Goal: Information Seeking & Learning: Learn about a topic

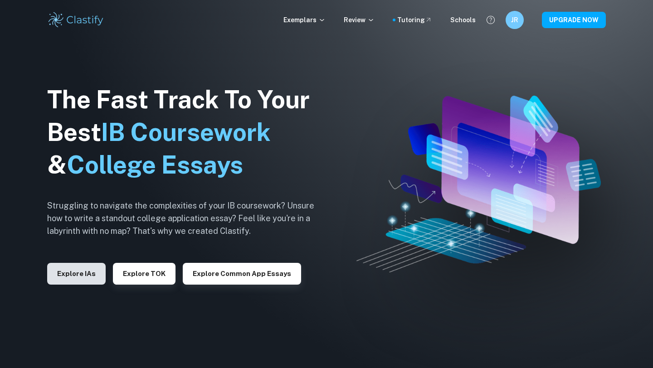
click at [81, 272] on button "Explore IAs" at bounding box center [76, 274] width 59 height 22
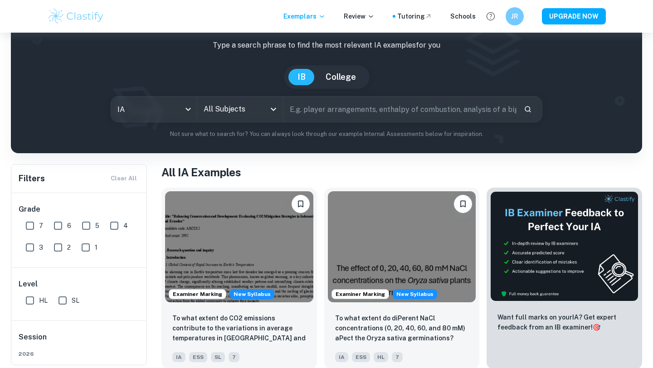
scroll to position [52, 0]
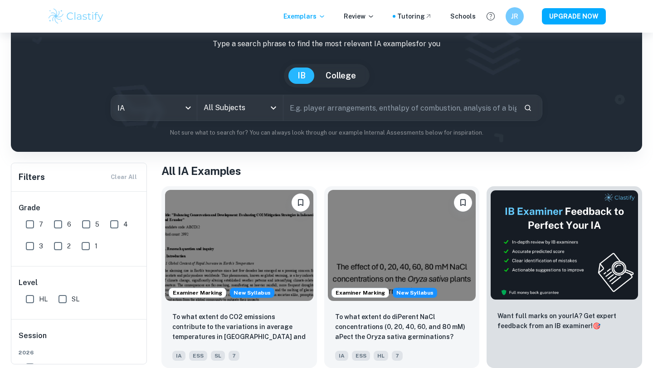
click at [60, 225] on input "6" at bounding box center [58, 225] width 18 height 18
checkbox input "true"
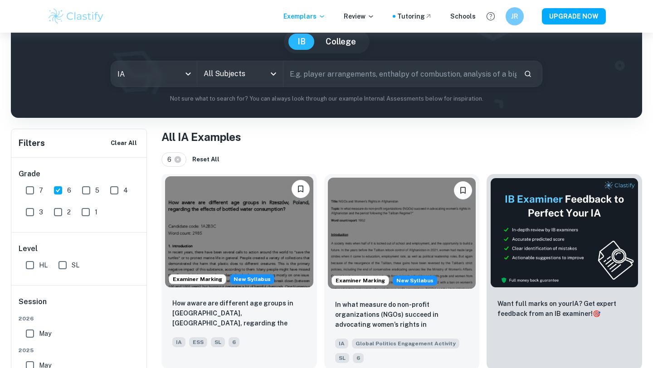
scroll to position [97, 0]
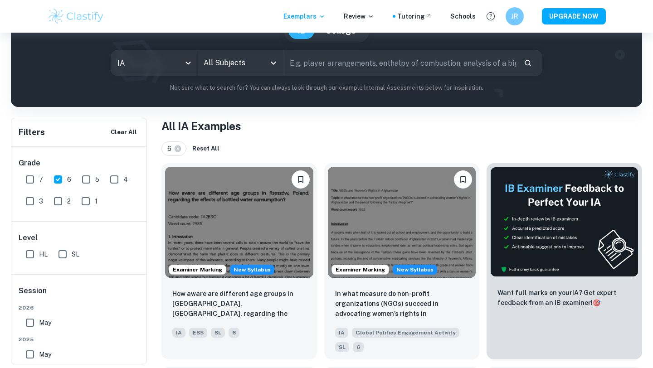
click at [329, 63] on input "text" at bounding box center [400, 62] width 233 height 25
type input "gdp"
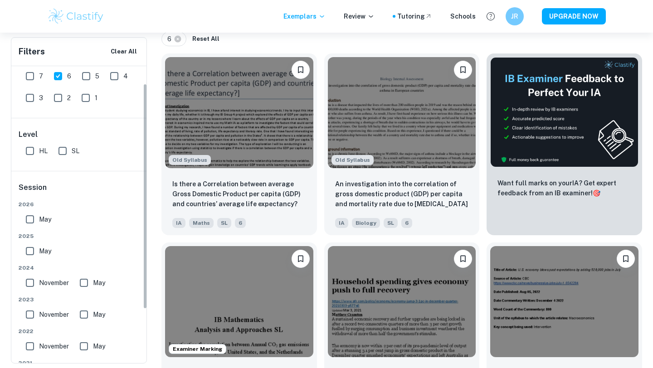
scroll to position [33, 0]
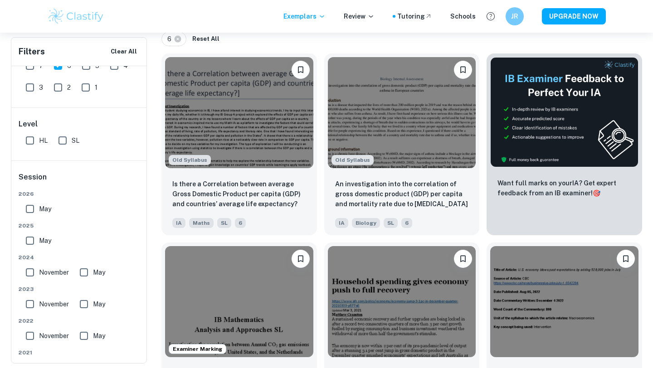
click at [33, 304] on input "November" at bounding box center [30, 304] width 18 height 18
checkbox input "true"
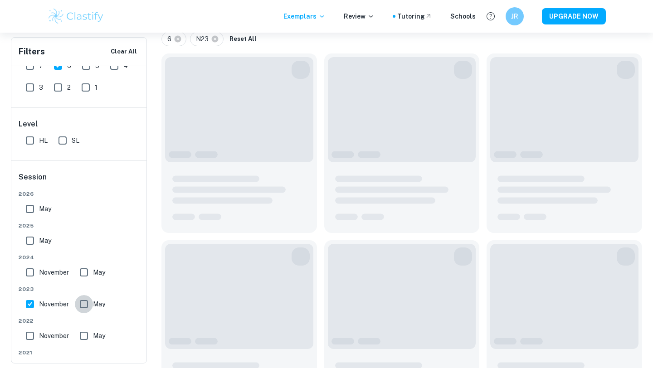
click at [86, 304] on input "May" at bounding box center [84, 304] width 18 height 18
checkbox input "true"
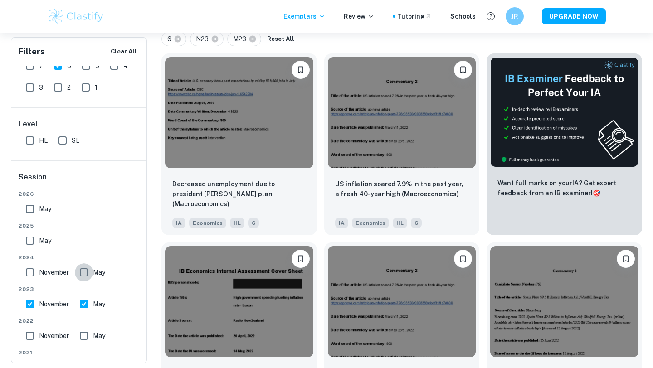
click at [86, 269] on input "May" at bounding box center [84, 273] width 18 height 18
checkbox input "true"
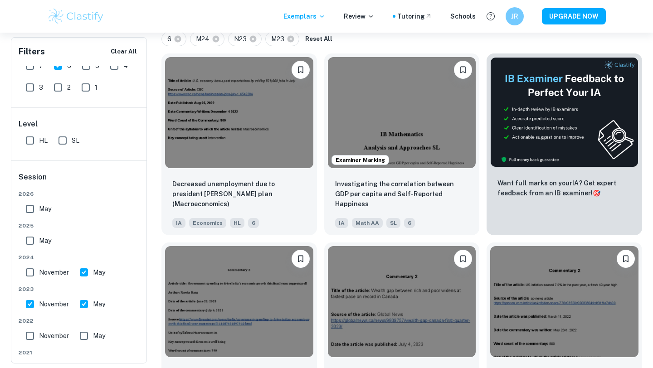
click at [30, 272] on input "November" at bounding box center [30, 273] width 18 height 18
checkbox input "true"
click at [29, 240] on input "May" at bounding box center [30, 241] width 18 height 18
checkbox input "true"
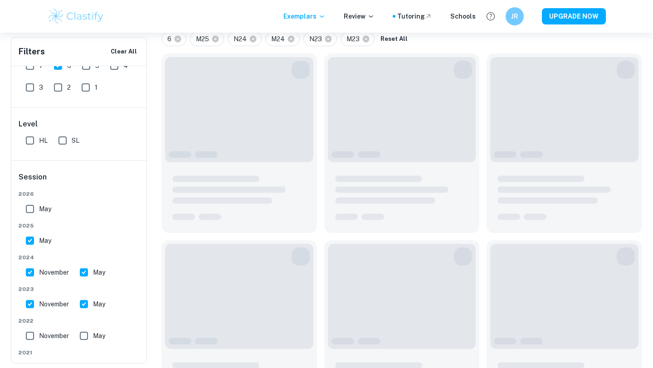
click at [28, 206] on input "May" at bounding box center [30, 209] width 18 height 18
checkbox input "true"
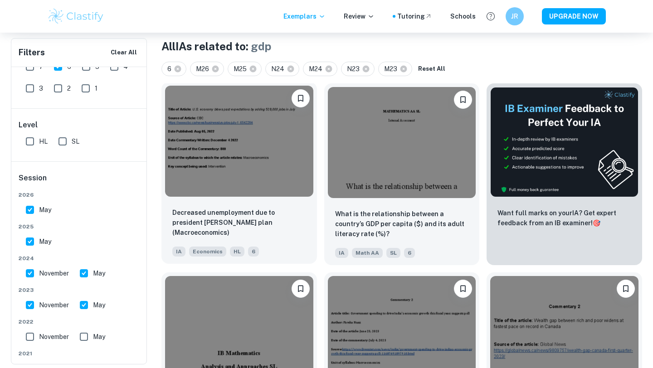
scroll to position [179, 0]
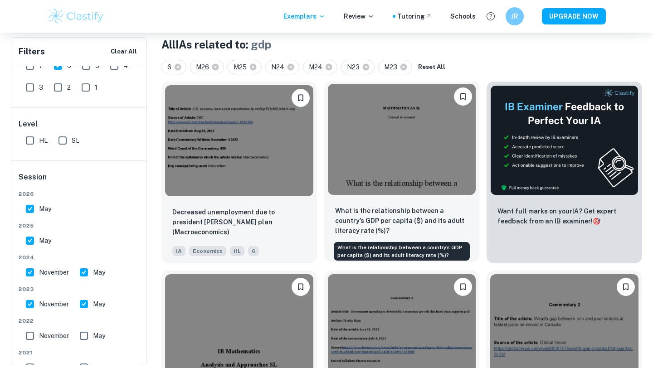
click at [412, 218] on p "What is the relationship between a country’s GDP per capita ($) and its adult l…" at bounding box center [402, 221] width 134 height 30
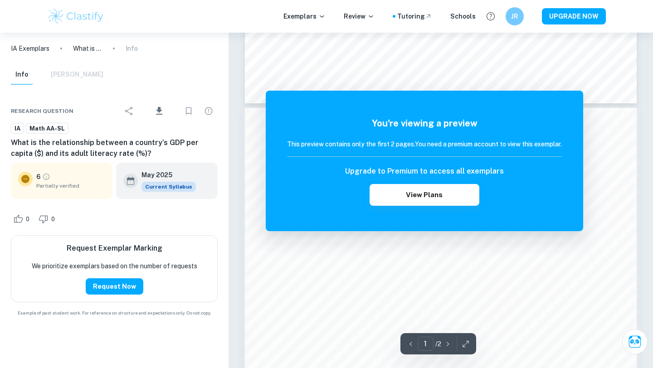
scroll to position [521, 0]
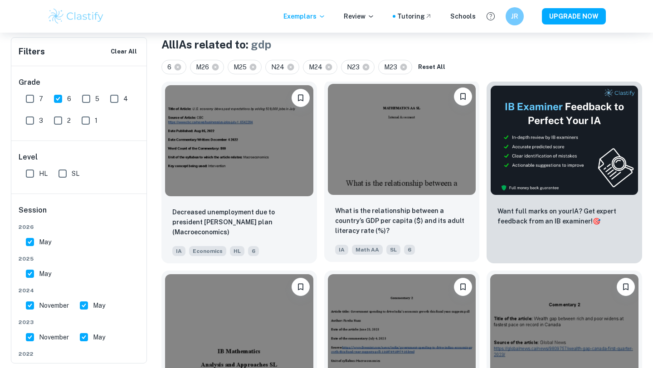
scroll to position [365, 0]
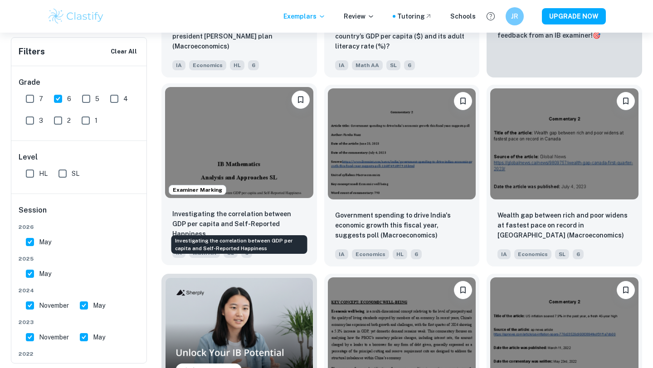
click at [295, 213] on p "Investigating the correlation between GDP per capita and Self-Reported Happiness" at bounding box center [239, 224] width 134 height 30
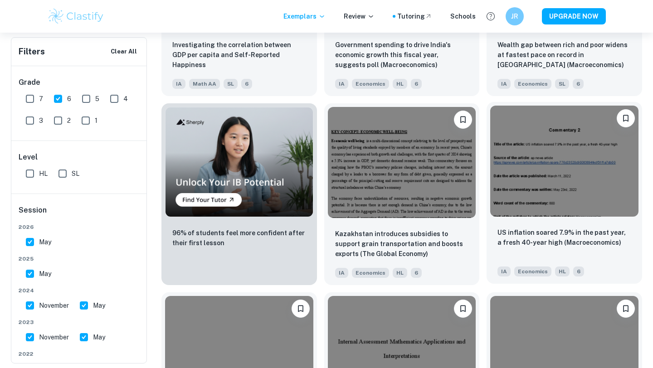
scroll to position [15, 0]
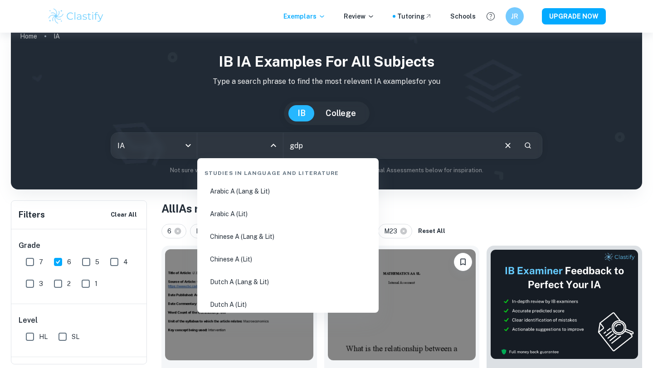
click at [253, 149] on input "All Subjects" at bounding box center [233, 145] width 64 height 17
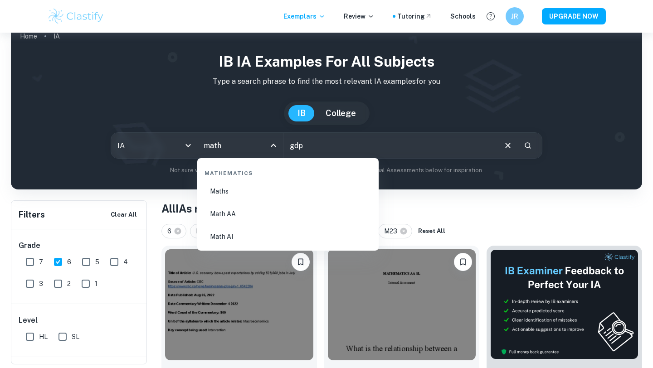
click at [235, 230] on li "Math AI" at bounding box center [288, 236] width 174 height 21
type input "Math AI"
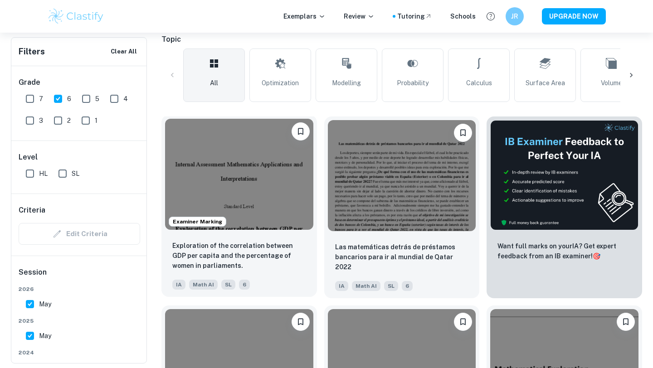
scroll to position [228, 0]
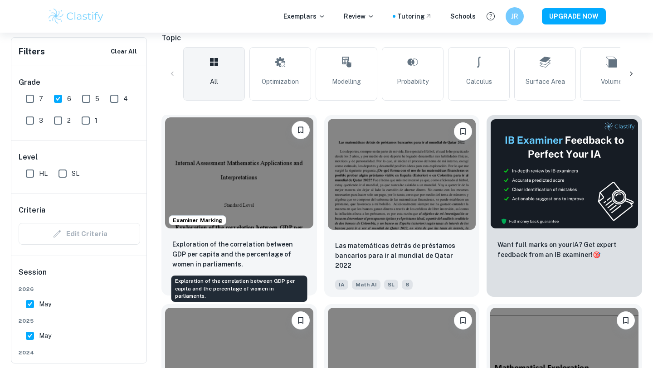
click at [265, 243] on p "Exploration of the correlation between GDP per capita and the percentage of wom…" at bounding box center [239, 255] width 134 height 30
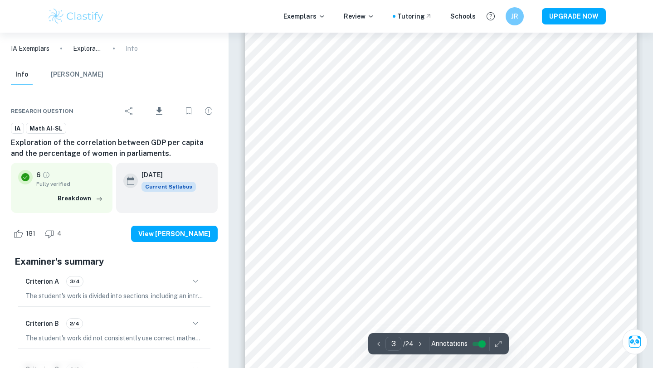
scroll to position [1319, 0]
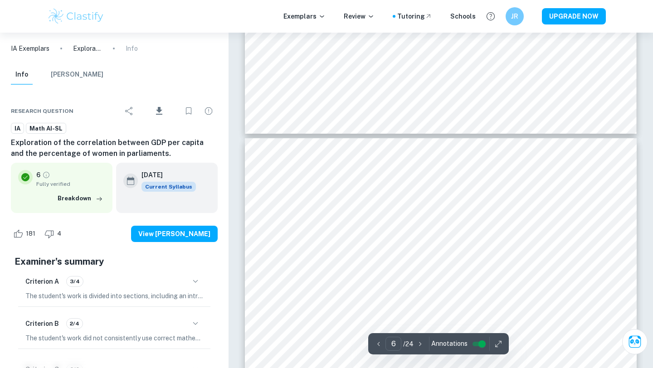
type input "7"
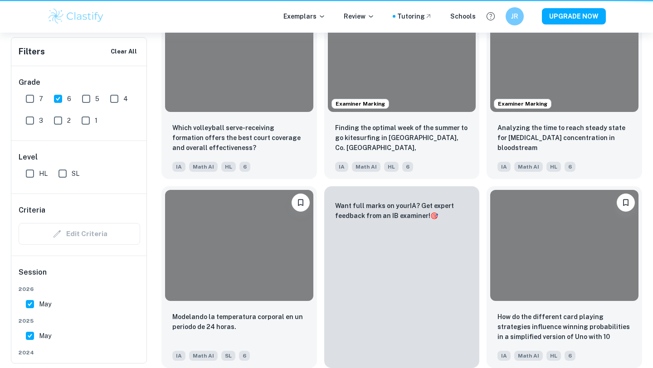
scroll to position [228, 0]
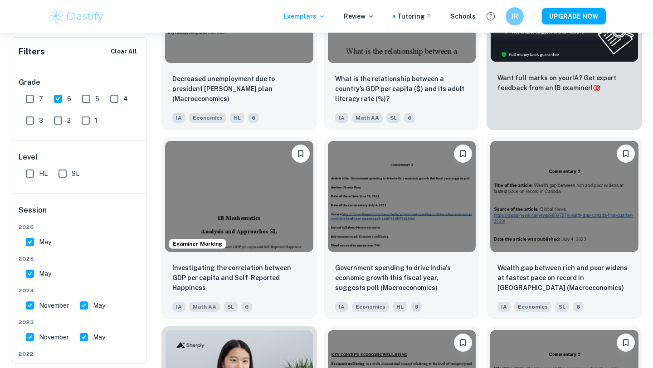
scroll to position [314, 0]
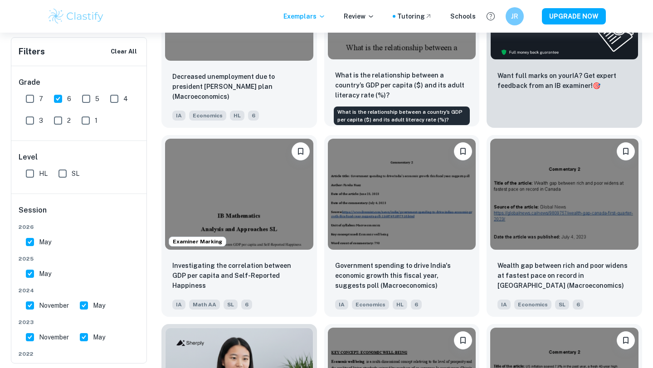
click at [406, 90] on p "What is the relationship between a country’s GDP per capita ($) and its adult l…" at bounding box center [402, 85] width 134 height 30
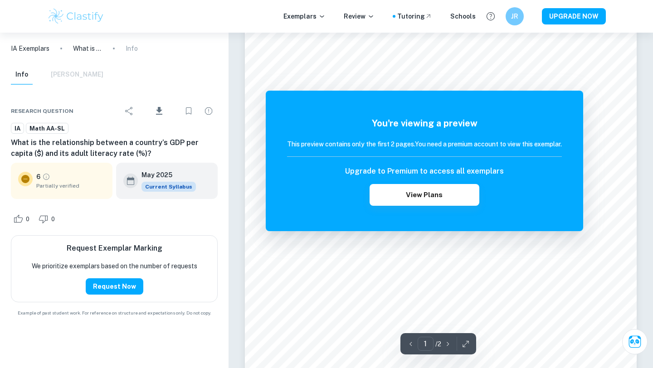
scroll to position [222, 0]
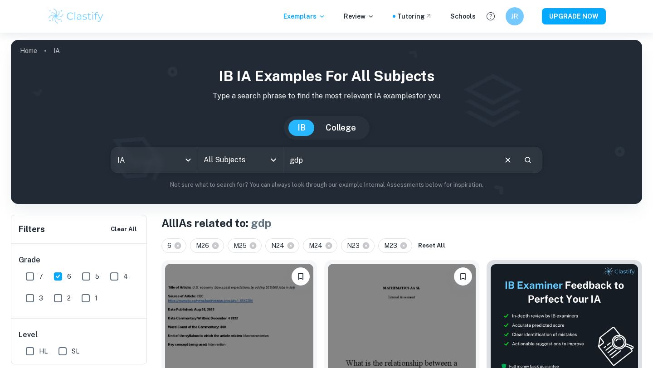
click at [260, 162] on input "All Subjects" at bounding box center [233, 160] width 64 height 17
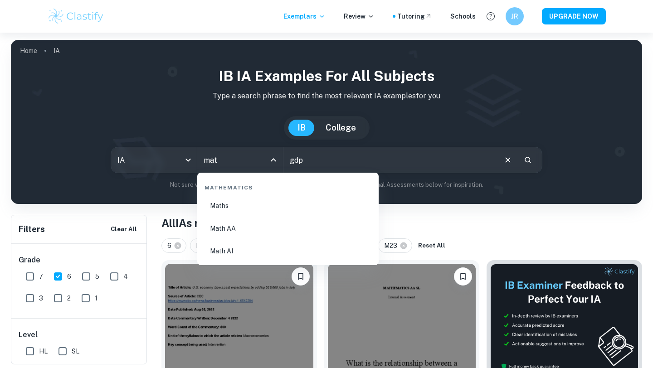
type input "math"
click at [238, 245] on li "Math AI" at bounding box center [288, 251] width 174 height 21
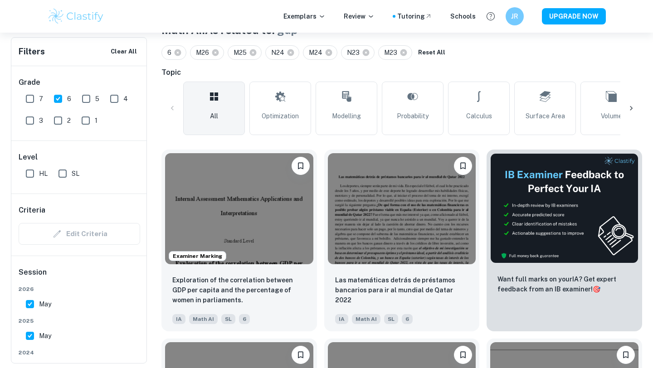
scroll to position [109, 0]
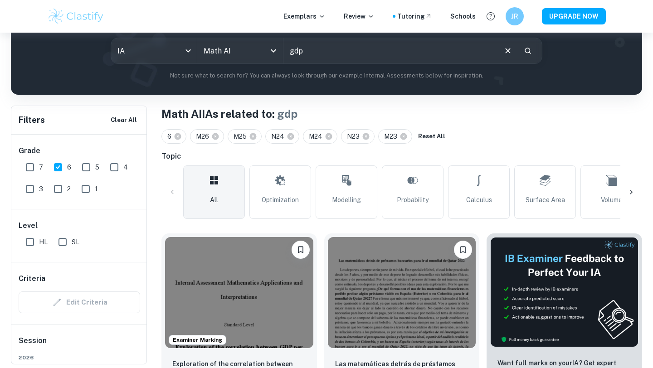
click at [346, 61] on input "gdp" at bounding box center [390, 50] width 212 height 25
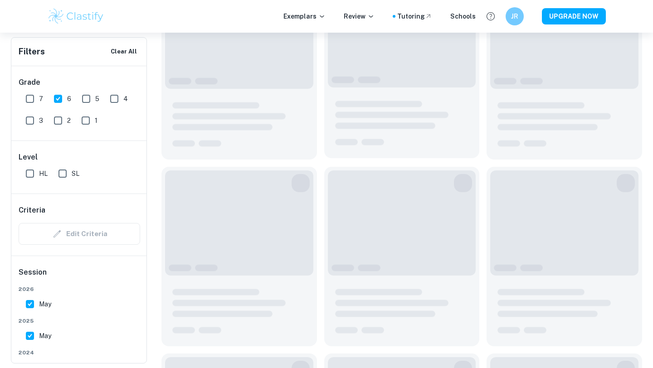
scroll to position [364, 0]
